Goal: Task Accomplishment & Management: Use online tool/utility

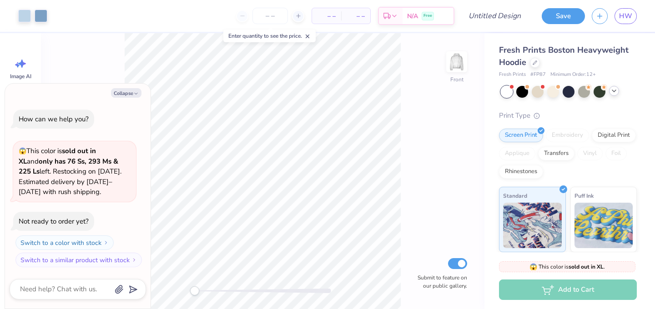
click at [616, 94] on icon at bounding box center [614, 90] width 7 height 7
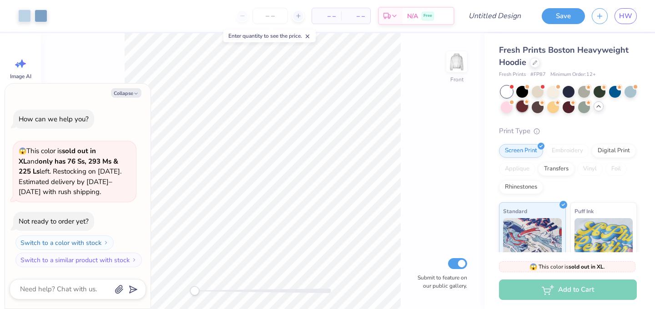
click at [523, 111] on div at bounding box center [522, 107] width 12 height 12
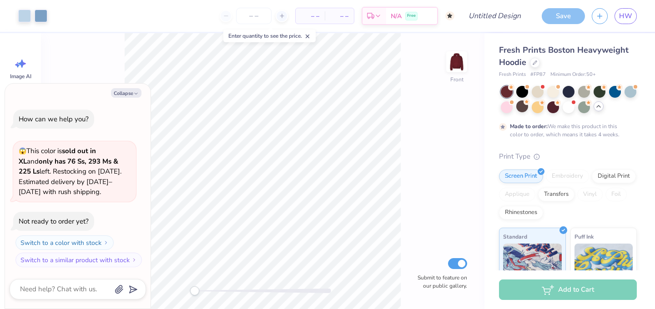
scroll to position [28, 0]
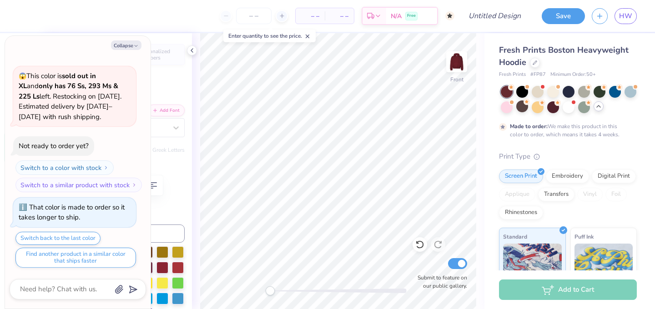
type textarea "x"
type input "3.36"
type input "5.19"
type input "6.36"
type input "0.0"
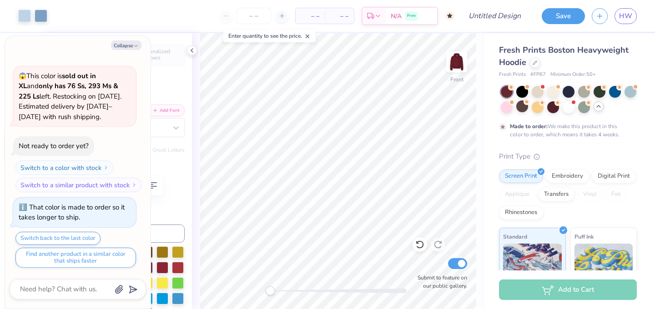
type textarea "x"
type input "4.4"
type textarea "x"
type textarea "P"
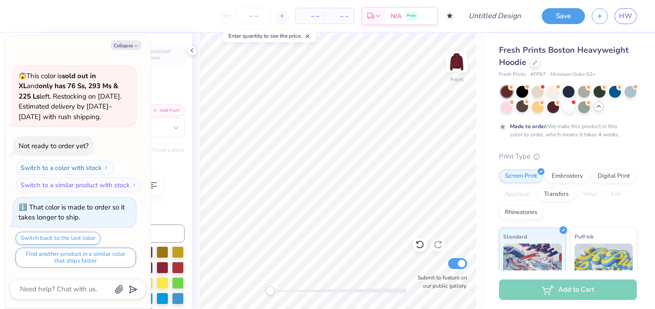
type textarea "x"
type input "0.0"
click at [417, 240] on icon at bounding box center [419, 244] width 9 height 9
click at [417, 240] on div at bounding box center [420, 244] width 15 height 15
click at [419, 251] on div at bounding box center [420, 244] width 15 height 15
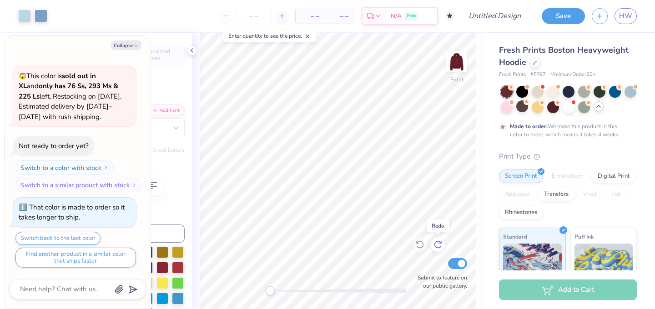
click at [438, 245] on icon at bounding box center [438, 244] width 9 height 9
type textarea "x"
type input "4.4"
type textarea "x"
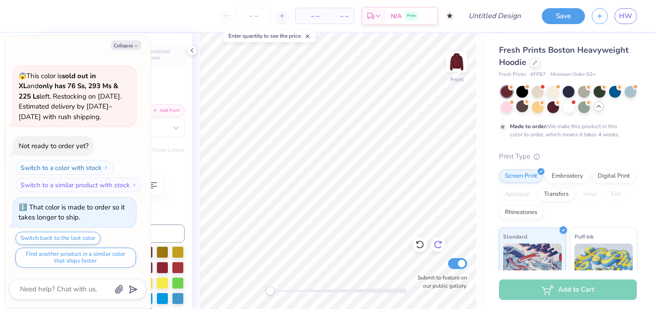
type textarea "P"
type textarea "x"
type input "3.15"
type input "3.82"
type input "7.82"
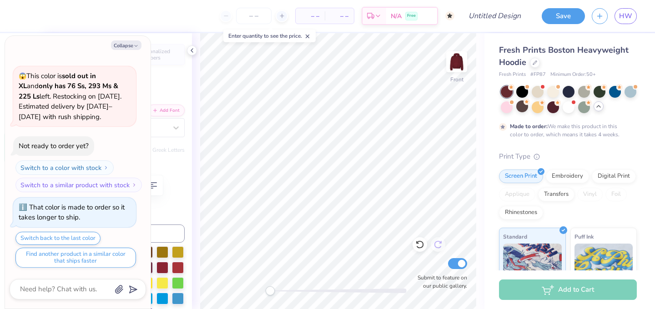
type input "-23.1"
type textarea "x"
type textarea "H"
type textarea "x"
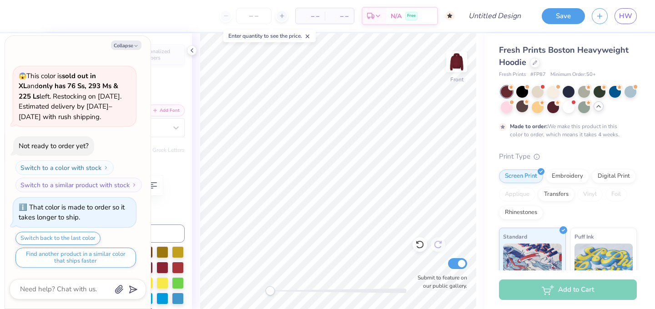
type textarea "hj"
type textarea "x"
type textarea "h"
type textarea "x"
type input "3.23"
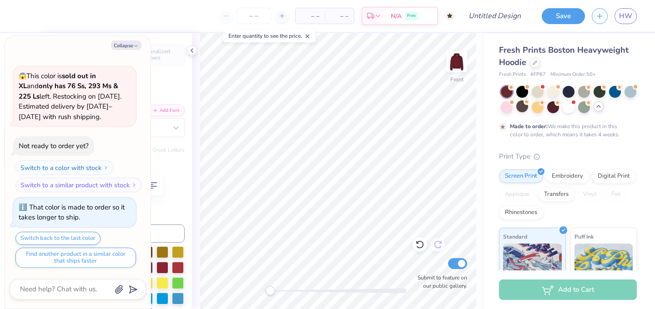
type input "4.53"
type input "6.00"
type input "11.7"
type textarea "x"
type textarea "o"
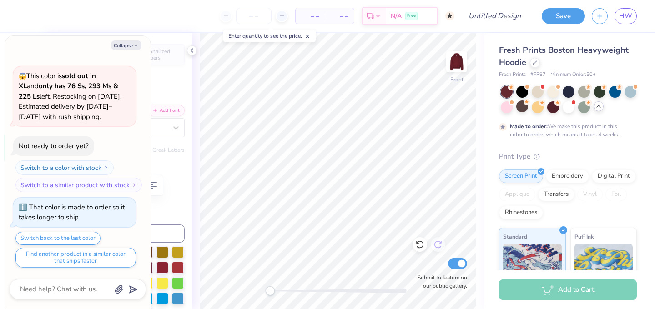
type textarea "x"
type textarea "i"
type textarea "x"
type input "2.65"
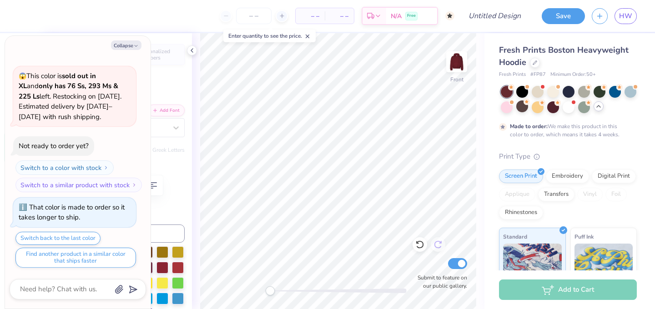
type input "3.99"
type input "11.30"
type input "-23.1"
type textarea "x"
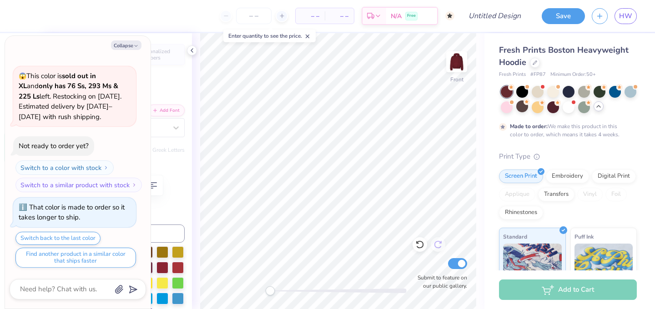
type textarea "S"
type textarea "x"
type input "2.90"
type input "3.78"
type input "11.58"
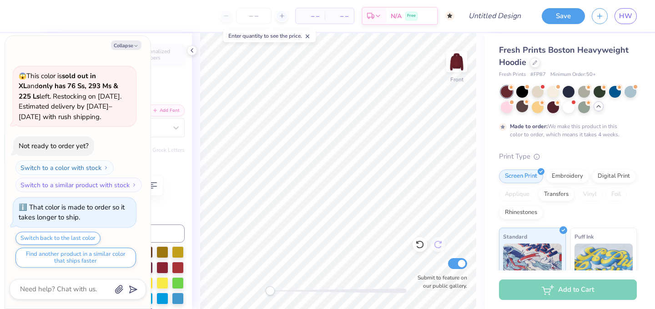
type input "0.0"
type textarea "x"
type textarea "i"
type textarea "x"
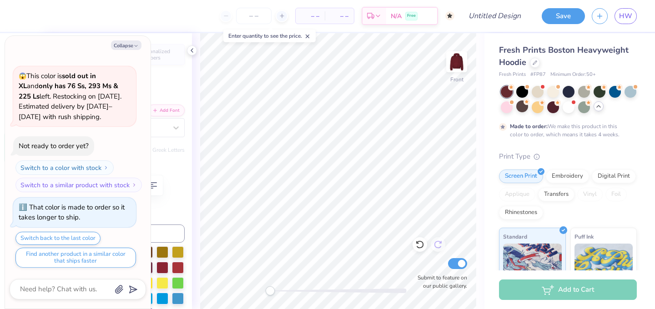
type input "1.65"
type input "4.69"
type input "10.70"
type input "9.6"
type textarea "x"
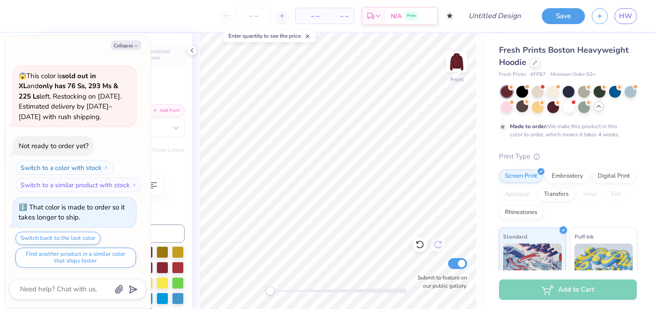
type textarea "x"
type textarea "g"
type textarea "x"
type input "3.05"
type input "4.84"
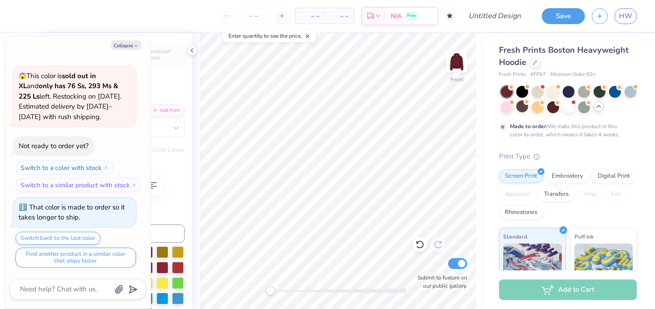
type input "10.48"
type input "17.2"
type textarea "x"
type textarea "m"
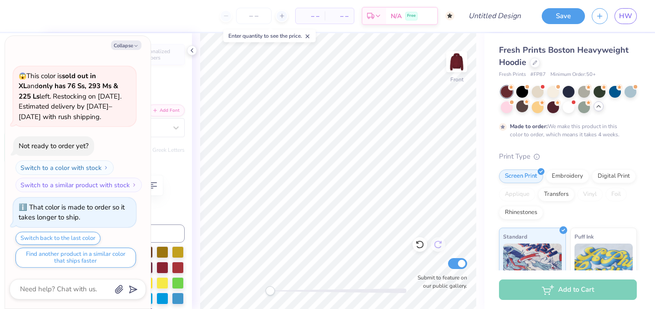
type textarea "x"
type input "0.0"
type textarea "x"
type input "4.27"
type input "4.46"
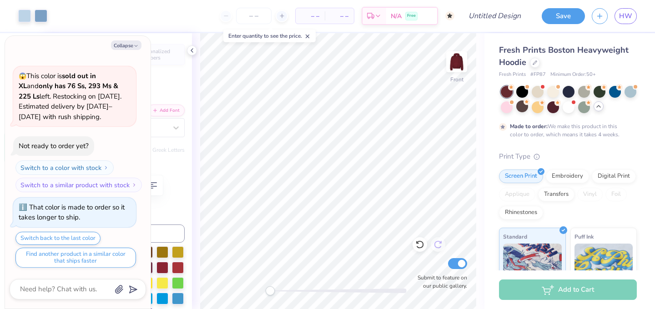
type input "10.91"
type input "17.2"
type textarea "x"
type textarea "a"
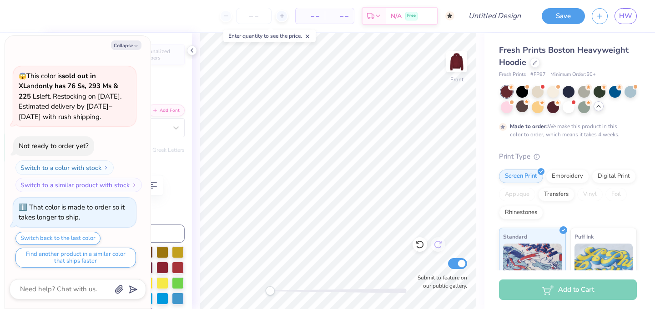
type textarea "x"
type input "3.05"
type input "3.80"
type input "15.37"
type input "21.1"
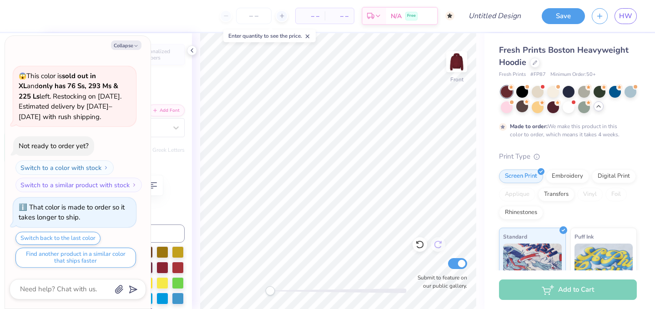
type textarea "x"
type input "4.09"
type input "4.21"
type input "15.16"
type input "-7.5"
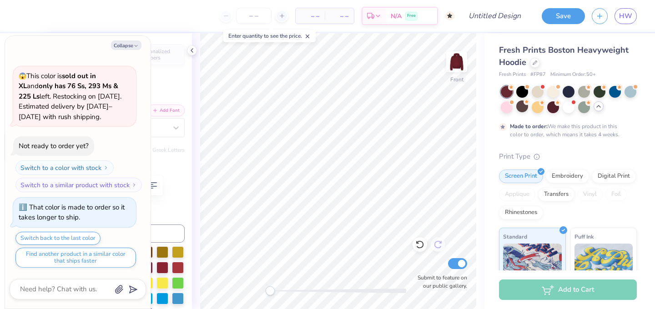
type textarea "x"
type textarea "R"
type textarea "x"
type input "3.05"
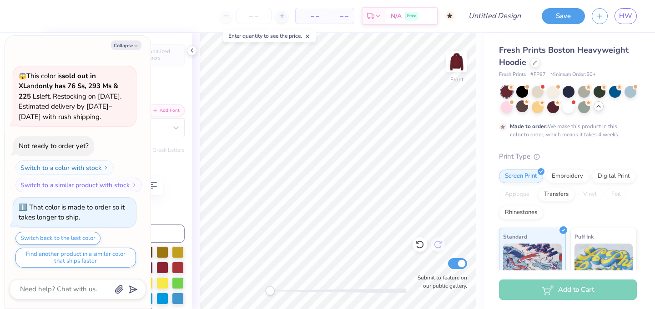
type input "3.80"
type input "15.37"
type input "21.1"
type textarea "x"
type input "0.0"
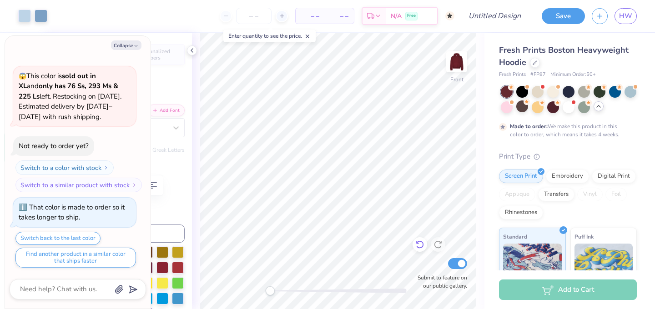
click at [421, 246] on icon at bounding box center [419, 244] width 9 height 9
type textarea "x"
type input "21.1"
type textarea "x"
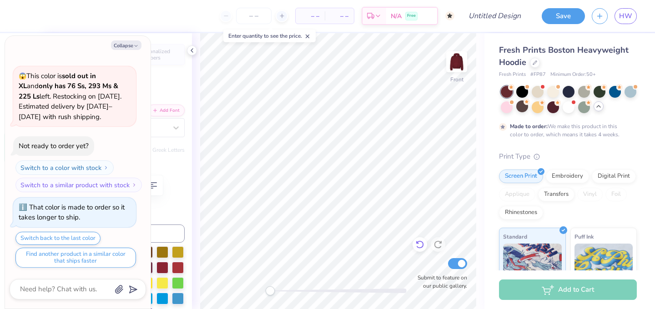
type textarea "h"
type textarea "x"
type input "2.75"
type input "3.98"
type input "15.40"
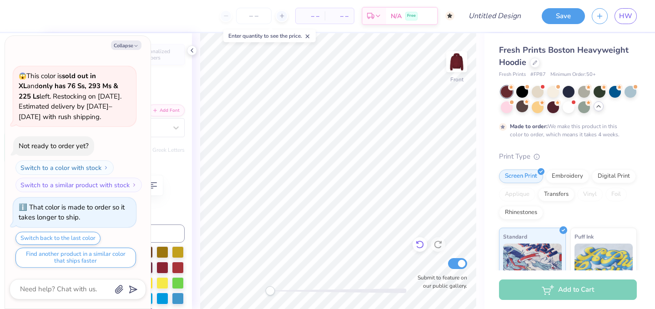
type input "0.0"
type textarea "x"
type textarea "o"
type textarea "x"
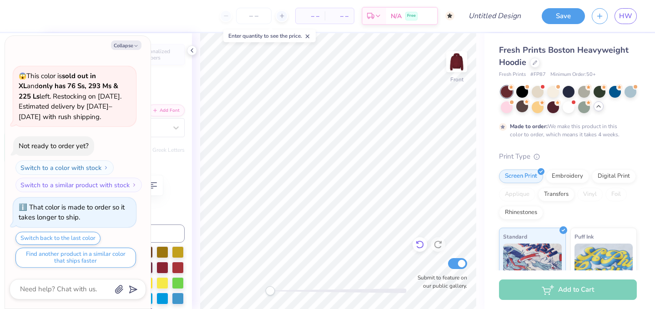
type input "2.46"
type input "5.07"
type input "13.36"
type textarea "x"
type input "9.24"
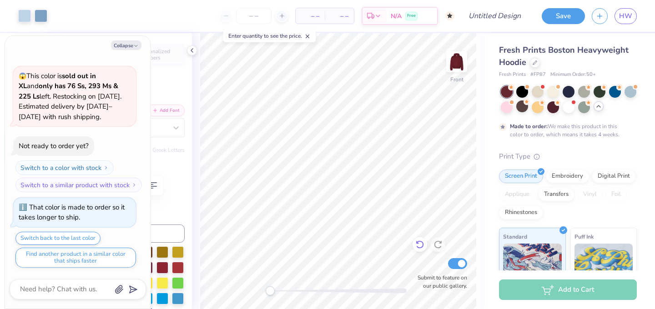
type input "0.71"
type input "19.65"
type textarea "x"
type textarea "F"
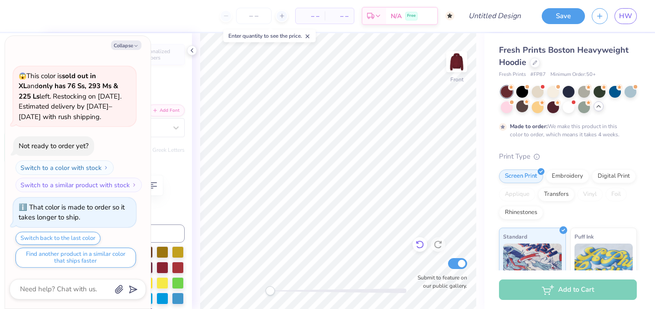
scroll to position [0, 0]
type textarea "x"
type textarea "Fa"
type textarea "x"
type textarea "Fal"
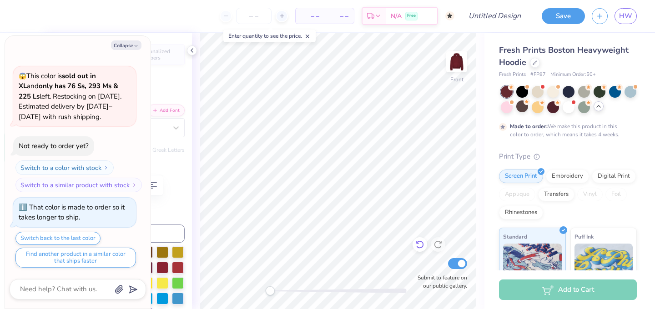
type textarea "x"
type textarea "Fall"
type textarea "x"
type textarea "Fall"
type textarea "x"
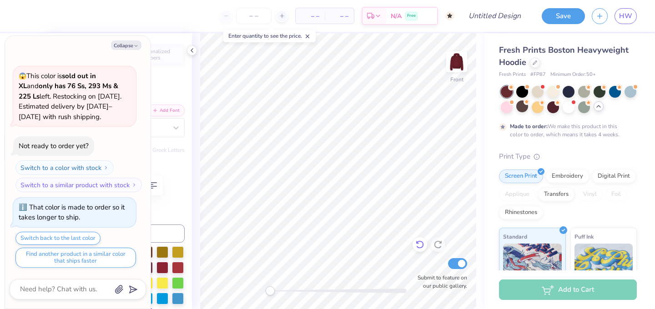
type textarea "Fall 2"
type textarea "x"
type textarea "Fall 20"
type textarea "x"
type textarea "Fall 202"
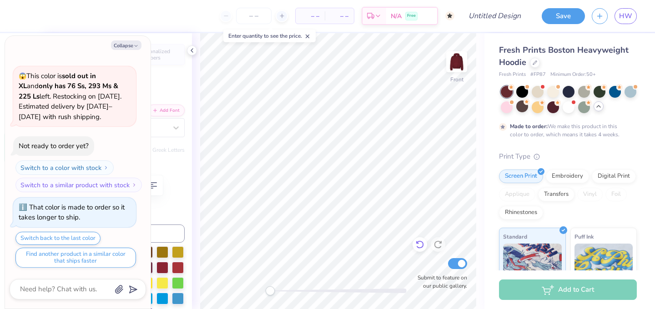
type textarea "x"
type textarea "Fall 20"
type textarea "x"
type textarea "Fall 2"
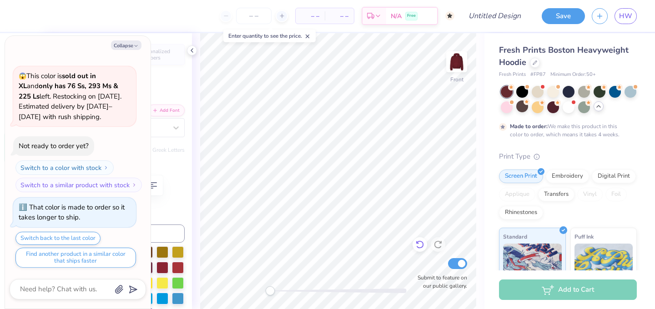
type textarea "x"
type textarea "Fall"
click at [130, 43] on button "Collapse" at bounding box center [126, 45] width 30 height 10
type textarea "x"
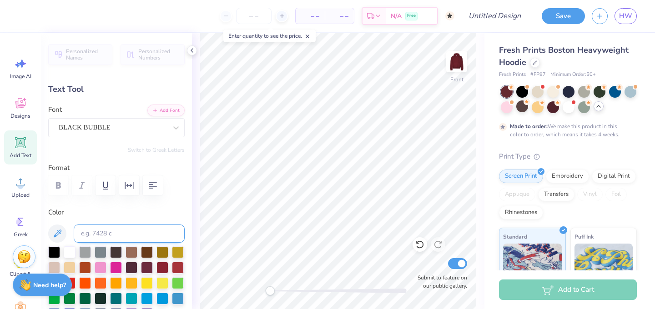
type textarea "Fall"
type input "2.21"
type input "0.78"
type input "19.69"
drag, startPoint x: 269, startPoint y: 288, endPoint x: 283, endPoint y: 290, distance: 14.2
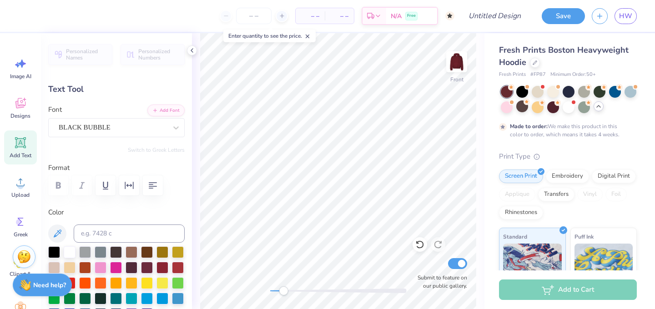
click at [283, 290] on div "Accessibility label" at bounding box center [283, 291] width 9 height 9
type input "3.14"
type input "4.96"
type input "6.88"
type input "4.4"
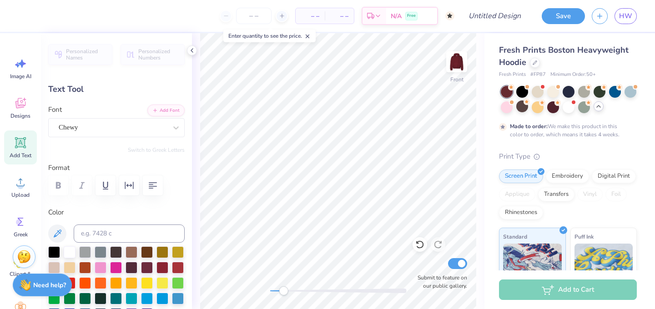
type input "3.89"
type input "4.78"
type input "7.76"
type input "-23.1"
type input "1.99"
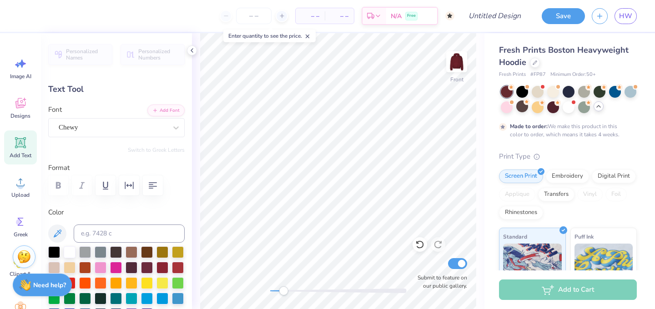
type input "5.34"
type input "5.67"
type input "11.7"
type input "2.68"
type input "5.40"
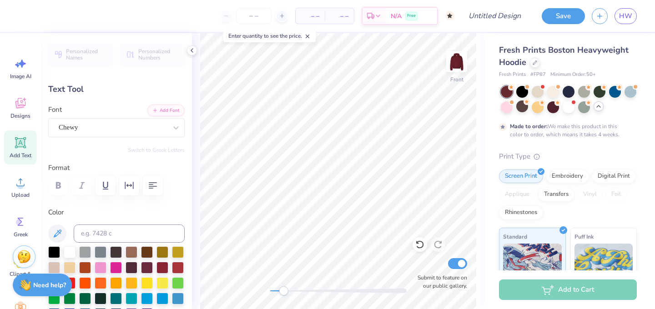
type input "10.49"
type input "-23.1"
type input "3.14"
type input "4.96"
type input "7.10"
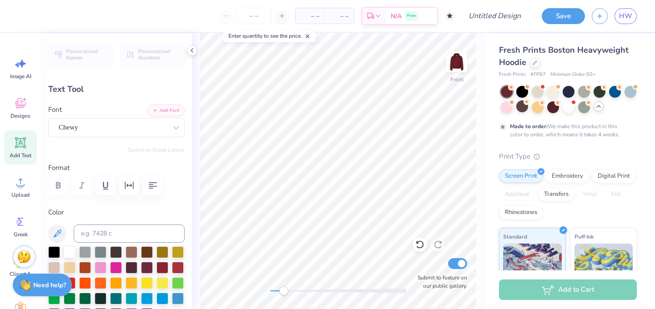
type input "4.4"
type input "3.89"
type input "4.78"
type input "7.60"
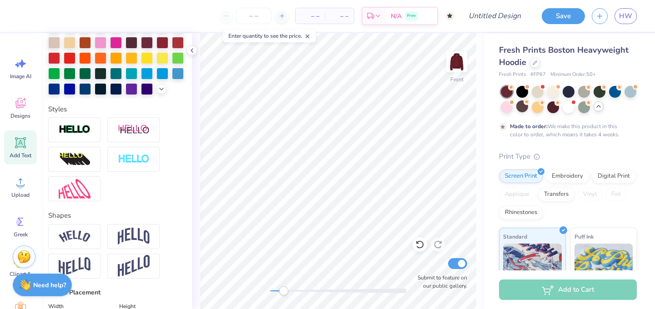
scroll to position [221, 0]
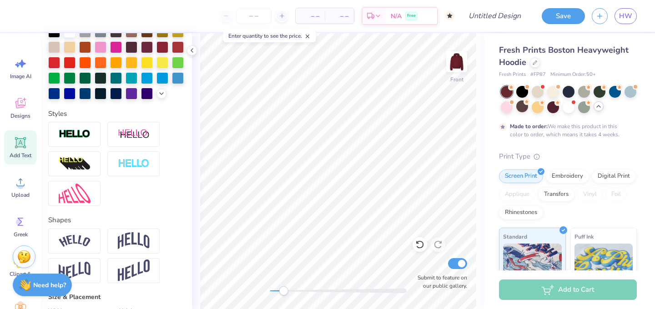
type input "0.0"
type input "6.96"
type input "0.0"
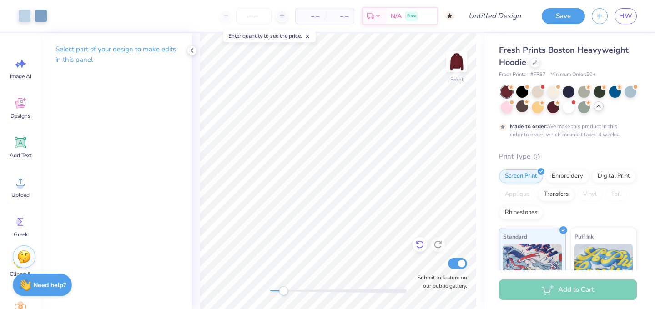
click at [423, 248] on icon at bounding box center [419, 244] width 9 height 9
click at [436, 245] on icon at bounding box center [438, 244] width 9 height 9
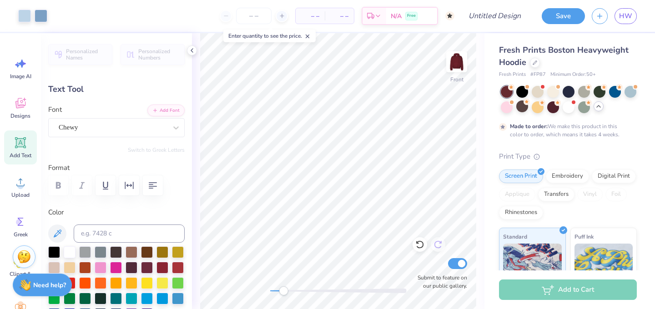
type input "0.0"
type input "2.68"
type input "5.40"
type input "11.44"
type input "-23.1"
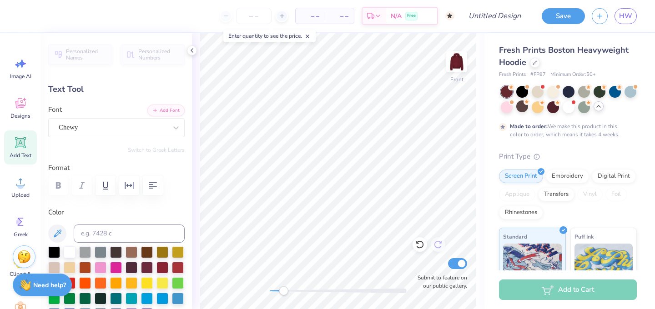
type input "1.07"
type input "4.73"
type input "11.05"
type input "0.0"
type input "3.66"
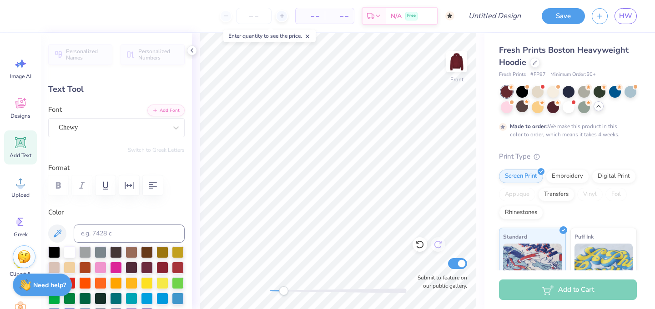
type input "5.67"
type input "10.72"
type input "9.6"
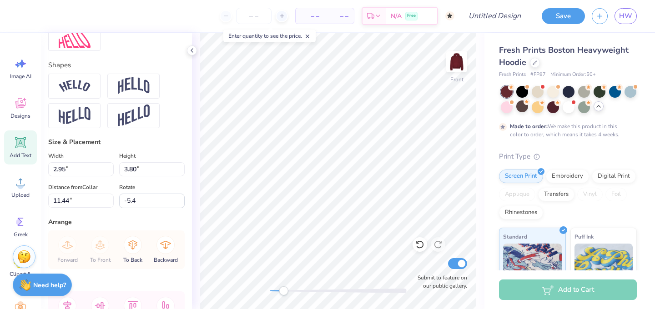
scroll to position [442, 0]
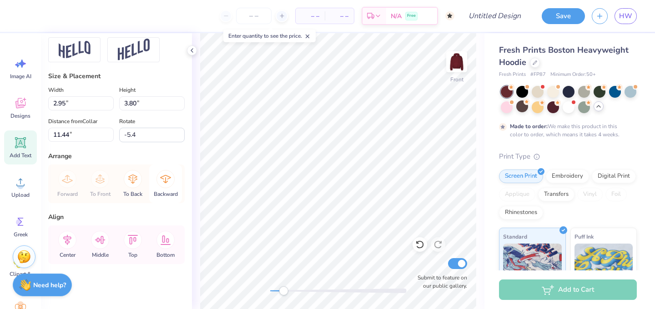
click at [165, 182] on icon at bounding box center [165, 179] width 11 height 8
click at [157, 181] on icon at bounding box center [166, 179] width 18 height 18
click at [168, 178] on icon at bounding box center [165, 179] width 11 height 8
click at [134, 177] on icon at bounding box center [133, 179] width 18 height 18
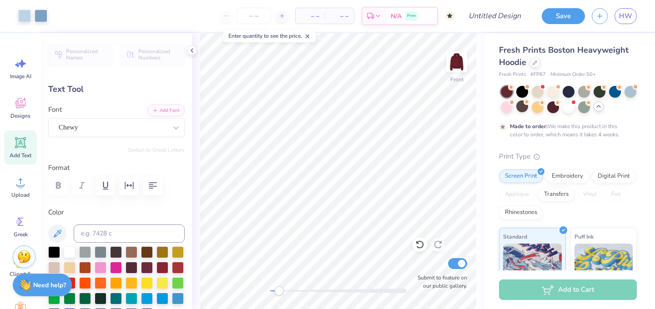
drag, startPoint x: 286, startPoint y: 289, endPoint x: 280, endPoint y: 289, distance: 5.9
click at [280, 289] on div "Accessibility label" at bounding box center [278, 291] width 9 height 9
click at [25, 15] on div at bounding box center [24, 15] width 13 height 13
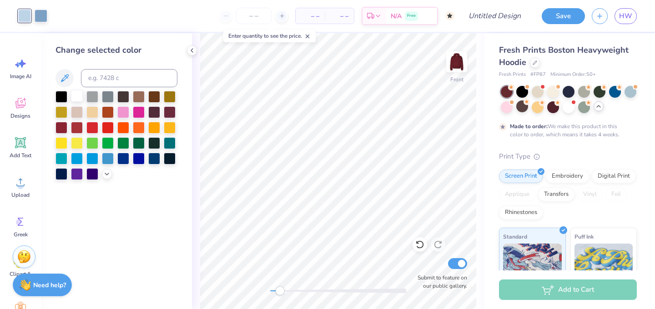
click at [76, 92] on div at bounding box center [77, 96] width 12 height 12
click at [40, 14] on div at bounding box center [41, 15] width 13 height 13
click at [77, 115] on div at bounding box center [77, 112] width 12 height 12
click at [138, 110] on div at bounding box center [139, 112] width 12 height 12
click at [126, 110] on div at bounding box center [123, 112] width 12 height 12
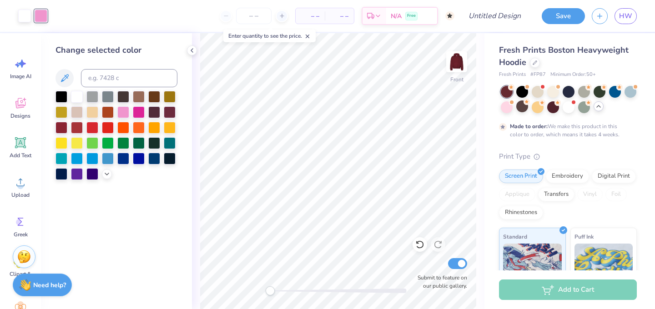
drag, startPoint x: 281, startPoint y: 292, endPoint x: 267, endPoint y: 293, distance: 14.2
click at [267, 293] on div "Accessibility label" at bounding box center [270, 291] width 9 height 9
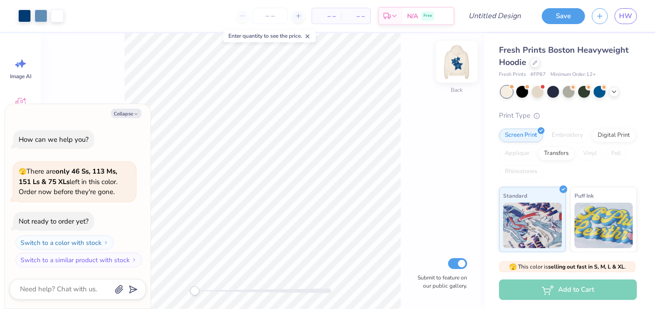
click at [453, 61] on img at bounding box center [457, 62] width 36 height 36
drag, startPoint x: 191, startPoint y: 291, endPoint x: 211, endPoint y: 290, distance: 20.0
click at [211, 290] on div "Accessibility label" at bounding box center [210, 291] width 9 height 9
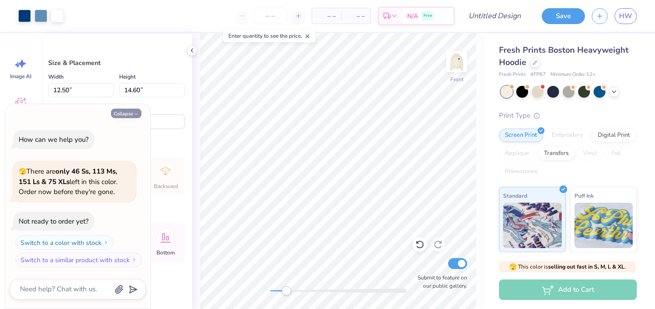
click at [126, 113] on button "Collapse" at bounding box center [126, 114] width 30 height 10
type textarea "x"
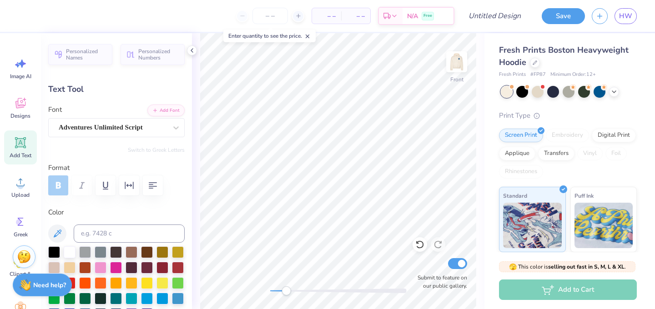
type textarea "84"
type input "0.0"
type input "0.94"
type input "1.10"
type input "8.02"
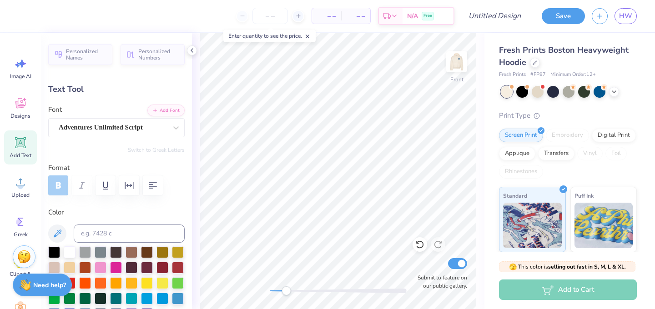
type input "0.0"
type input "8.22"
type input "0.0"
type input "8.01"
type input "0.0"
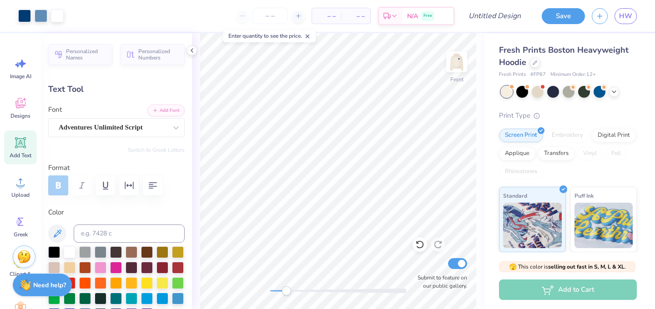
type input "2.37"
type input "1.03"
type input "11.27"
type input "-4.3"
type textarea "Rho"
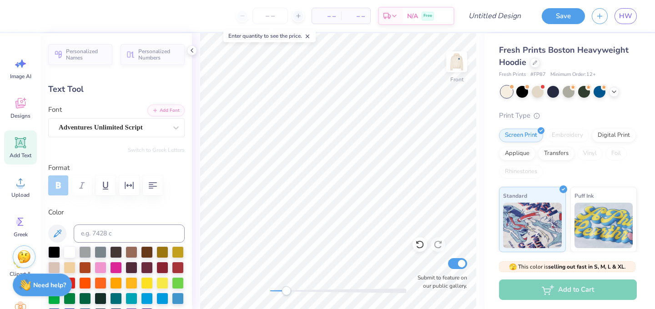
type input "1.86"
type input "1.17"
type input "10.02"
type input "-4.4"
type textarea "Phi"
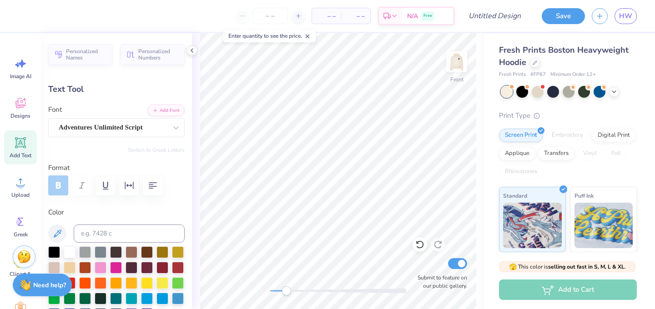
type input "2.01"
type input "1.05"
type input "15.60"
type input "-5.3"
type input "4.58"
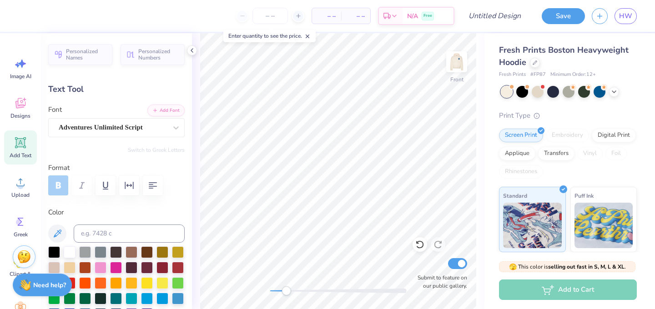
type input "1.74"
type input "14.07"
type input "0.0"
type input "2.44"
type input "1.03"
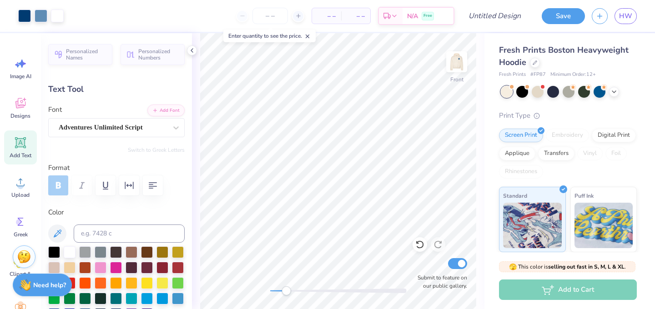
type input "11.27"
type input "-4.3"
type input "0.0"
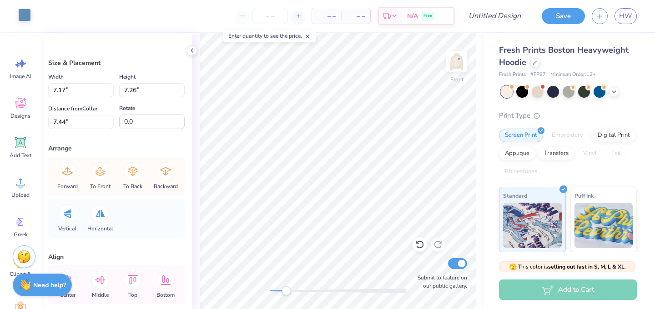
click at [26, 13] on div at bounding box center [24, 15] width 13 height 13
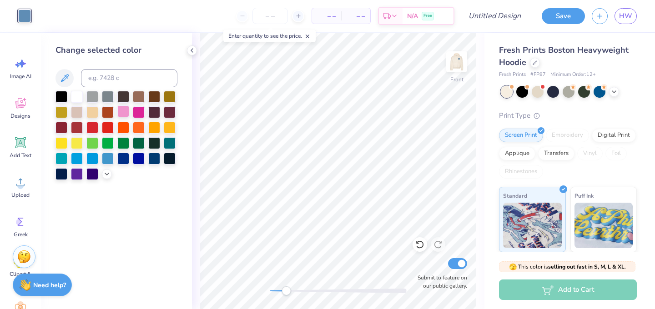
click at [128, 113] on div at bounding box center [123, 112] width 12 height 12
click at [78, 94] on div at bounding box center [77, 96] width 12 height 12
click at [416, 247] on icon at bounding box center [419, 244] width 9 height 9
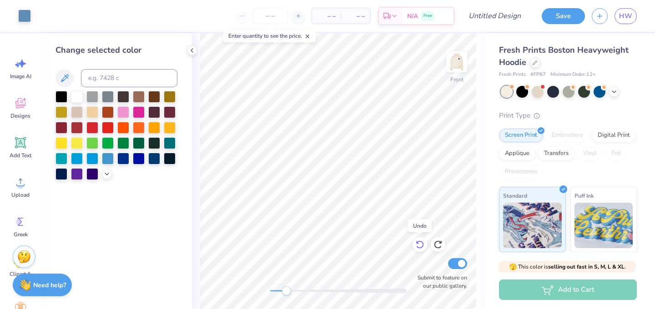
click at [416, 247] on icon at bounding box center [419, 244] width 9 height 9
click at [419, 246] on icon at bounding box center [419, 244] width 9 height 9
click at [439, 247] on icon at bounding box center [438, 244] width 9 height 9
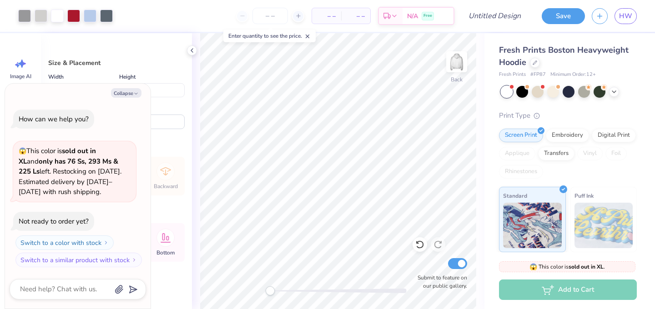
click at [129, 99] on div "Collapse How can we help you? 😱 This color is sold out in XL and only has 76 Ss…" at bounding box center [78, 197] width 146 height 226
click at [129, 94] on button "Collapse" at bounding box center [126, 93] width 30 height 10
type textarea "x"
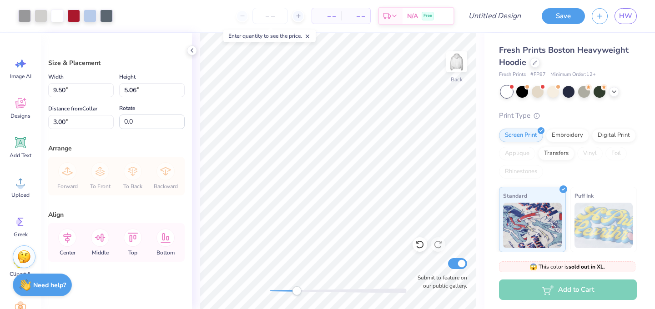
click at [296, 297] on div "Back Submit to feature on our public gallery." at bounding box center [338, 171] width 293 height 276
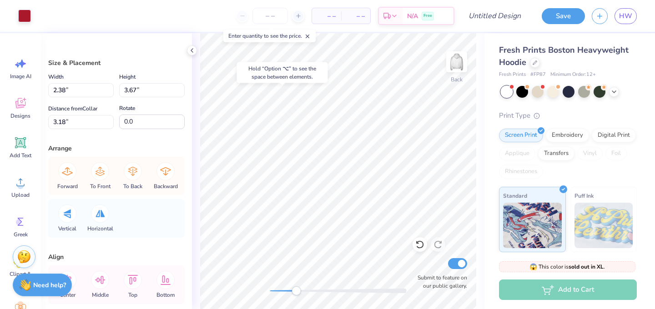
type input "2.94"
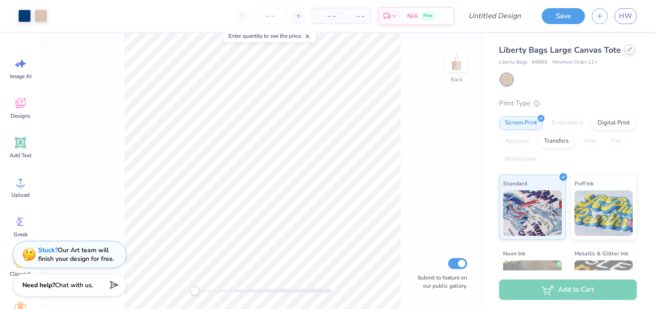
click at [628, 50] on icon at bounding box center [629, 49] width 5 height 5
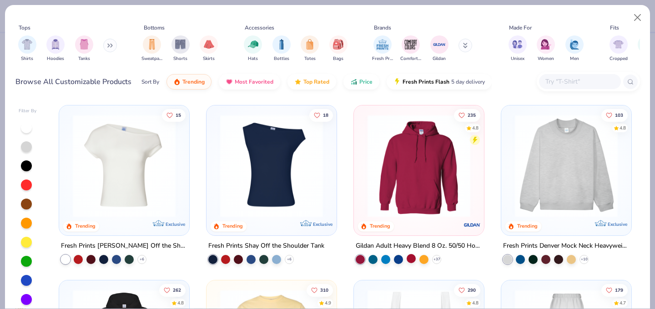
click at [410, 257] on div at bounding box center [411, 258] width 9 height 9
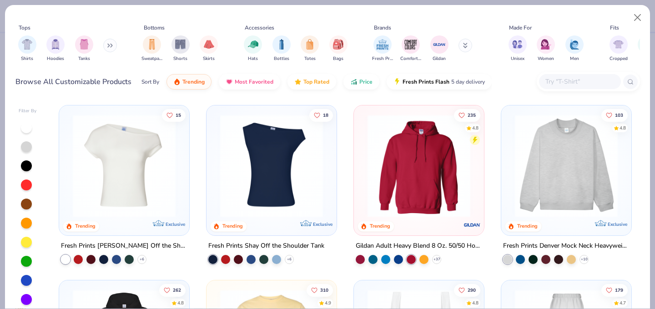
click at [428, 174] on img at bounding box center [419, 166] width 112 height 103
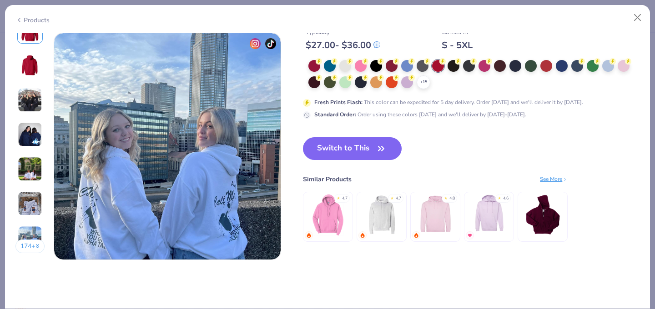
scroll to position [1568, 0]
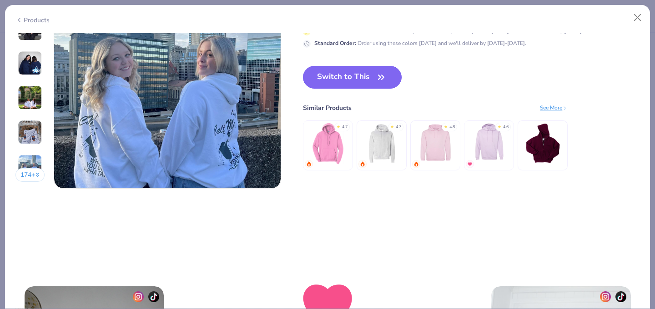
click at [367, 82] on button "Switch to This" at bounding box center [352, 77] width 99 height 23
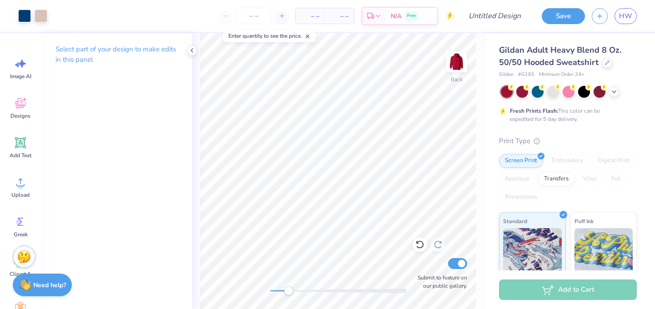
drag, startPoint x: 269, startPoint y: 289, endPoint x: 288, endPoint y: 290, distance: 19.1
click at [288, 290] on div "Accessibility label" at bounding box center [288, 291] width 9 height 9
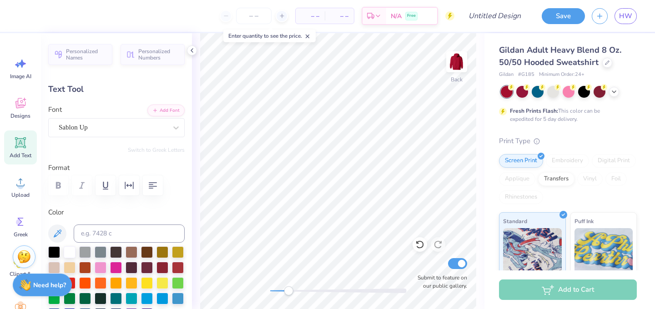
type textarea "9"
type textarea "8"
type textarea "4"
type input "0.88"
type input "0.85"
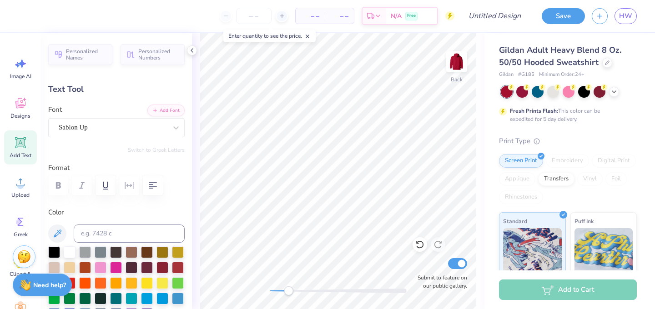
type input "6.96"
type textarea "A"
type textarea "Ph"
type input "0.40"
type input "0.90"
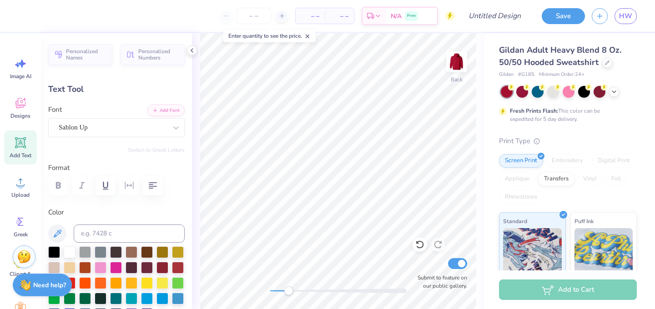
type input "6.92"
type textarea "I"
type input "0.43"
type input "0.95"
type textarea "R"
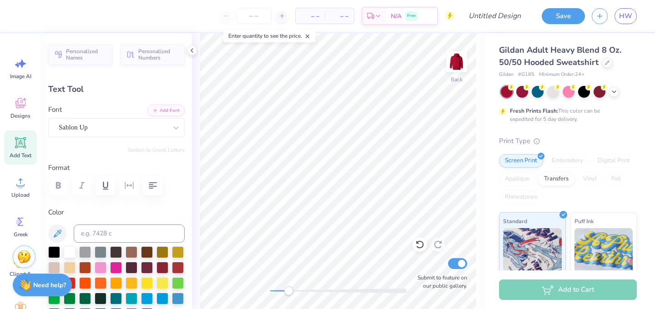
type input "0.93"
type textarea "H"
type input "0.70"
type input "7.02"
type input "0.40"
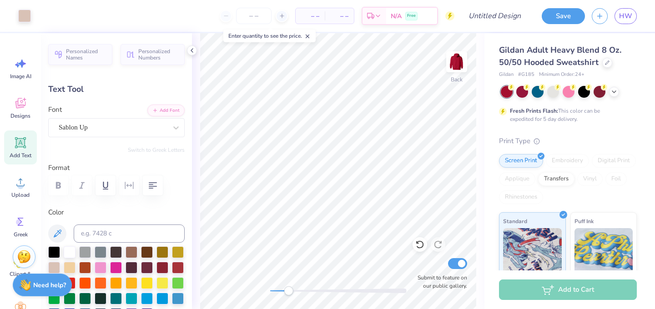
type input "0.90"
type input "6.91"
type input "0.43"
type input "0.94"
type input "6.92"
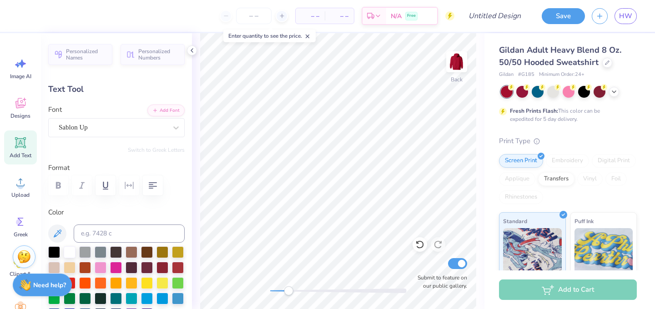
type input "0.35"
type input "0.76"
type input "6.96"
type input "0.42"
type input "0.95"
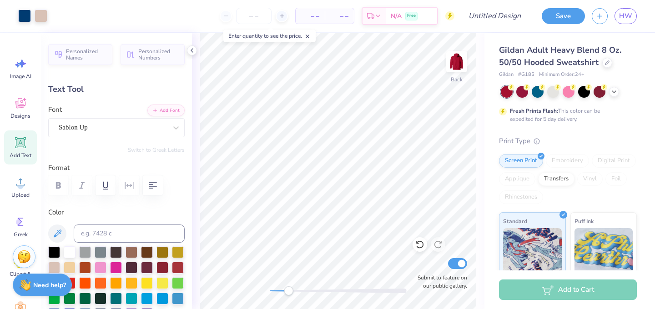
type input "6.92"
type input "0.89"
type input "6.94"
type input "0.40"
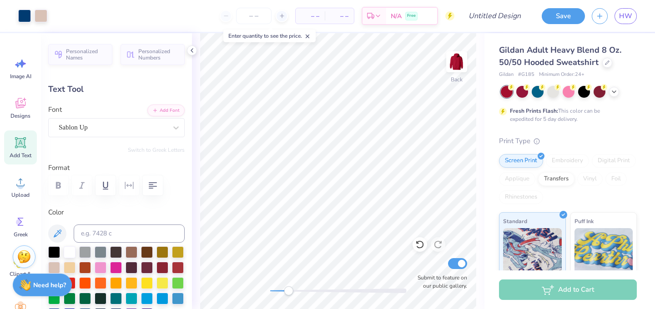
type input "0.90"
type input "6.90"
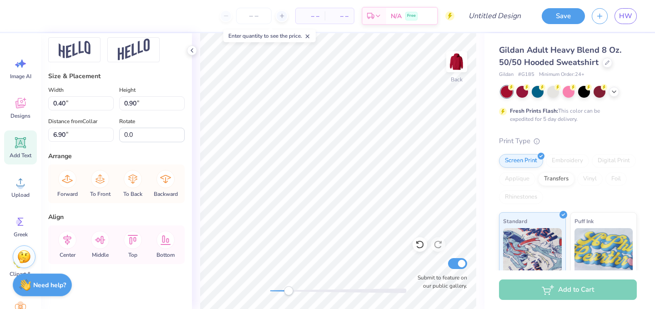
scroll to position [429, 0]
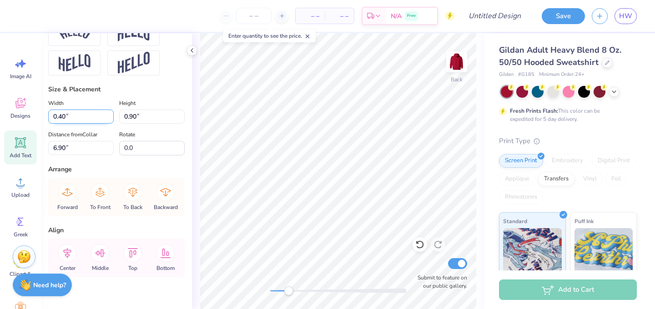
click at [63, 116] on input "0.40" at bounding box center [81, 117] width 66 height 14
type input "0.10"
type input "0.23"
type input "7.24"
type input "0.40"
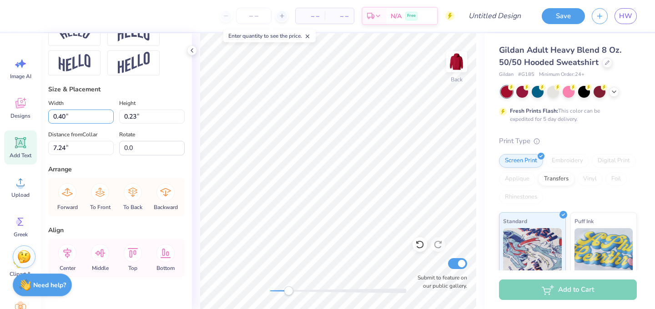
type input "0.90"
type input "6.90"
